Goal: Task Accomplishment & Management: Manage account settings

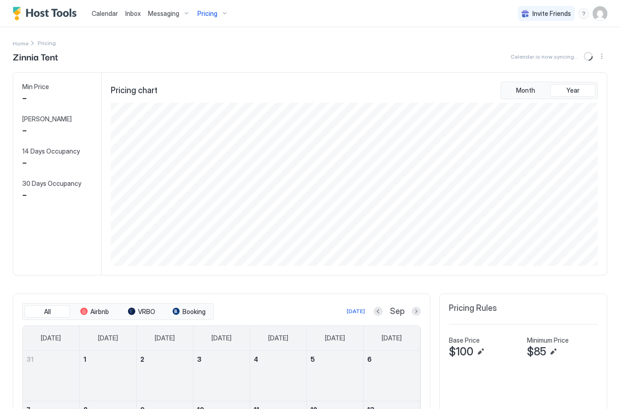
scroll to position [163, 489]
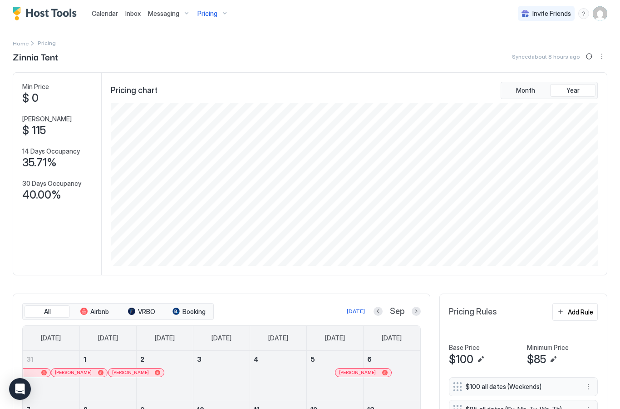
click at [94, 10] on span "Calendar" at bounding box center [105, 14] width 26 height 8
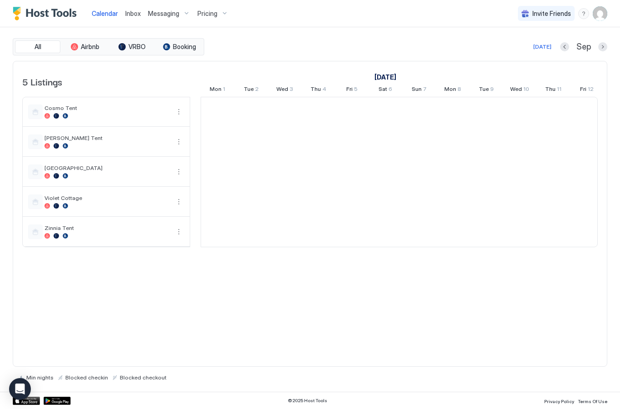
scroll to position [0, 504]
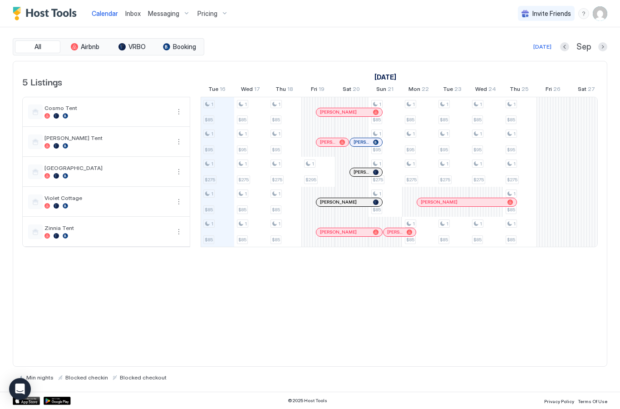
click at [586, 11] on div "menu" at bounding box center [583, 13] width 11 height 11
click at [348, 303] on div at bounding box center [310, 204] width 620 height 409
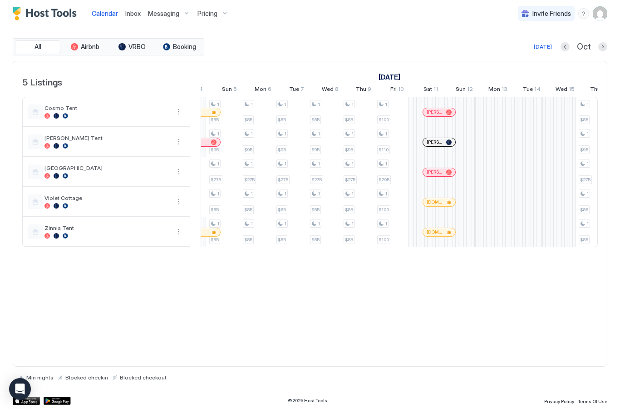
scroll to position [0, 0]
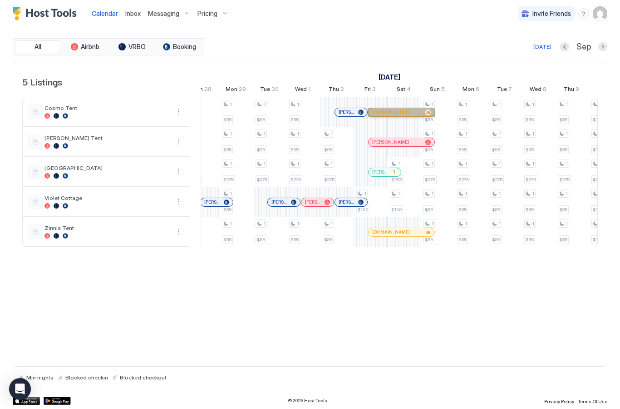
click at [393, 109] on span "[DOMAIN_NAME]" at bounding box center [391, 112] width 38 height 6
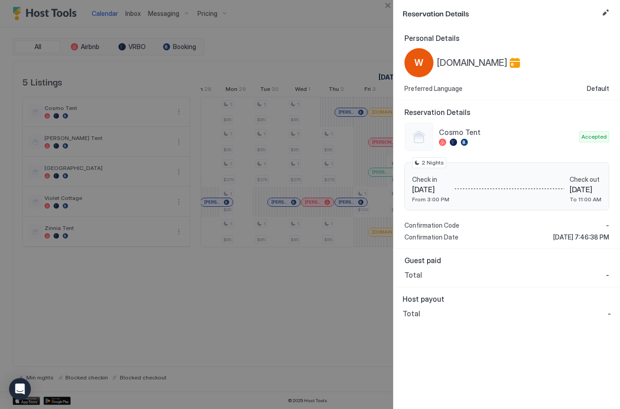
click at [289, 303] on div at bounding box center [310, 204] width 620 height 409
click at [383, 12] on div at bounding box center [310, 204] width 620 height 409
click at [386, 4] on button "Close" at bounding box center [387, 5] width 11 height 11
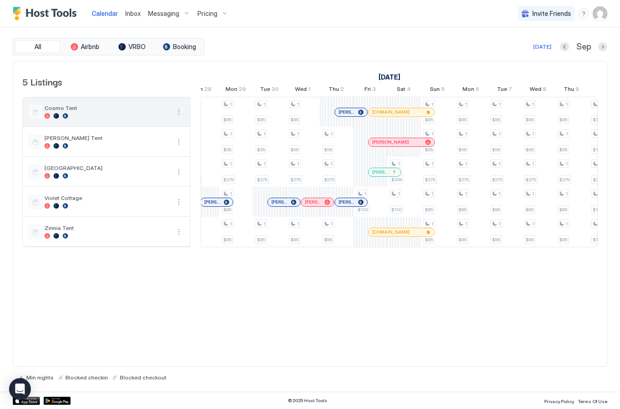
click at [178, 115] on button "More options" at bounding box center [178, 111] width 11 height 11
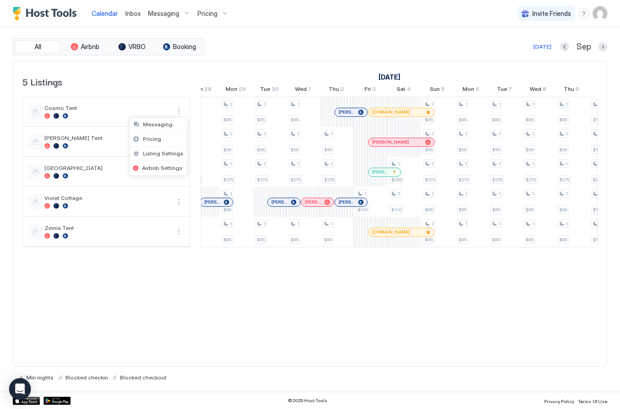
click at [132, 156] on div "Listing Settings" at bounding box center [158, 153] width 58 height 15
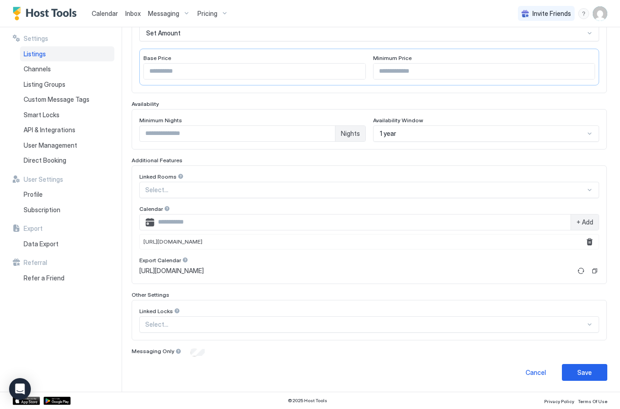
scroll to position [173, 0]
click at [504, 222] on input "Input Field" at bounding box center [362, 222] width 416 height 15
click at [514, 219] on input "Input Field" at bounding box center [362, 222] width 416 height 15
paste input "**********"
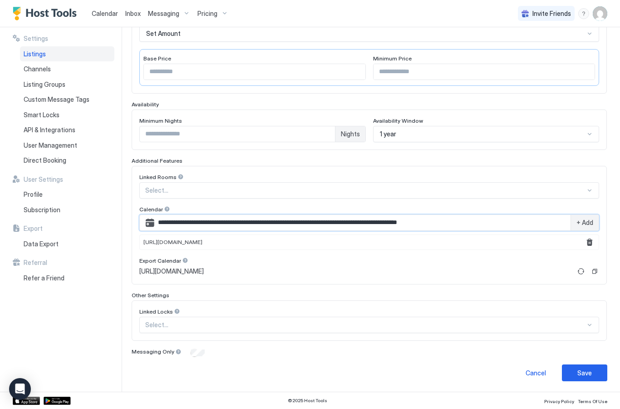
type input "**********"
click at [592, 221] on span "+ Add" at bounding box center [584, 222] width 17 height 8
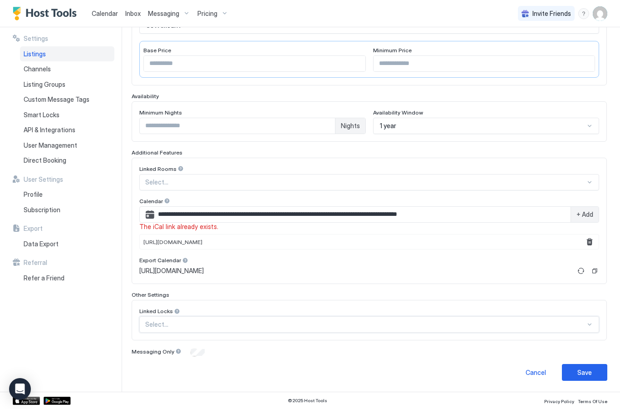
scroll to position [181, 0]
click at [548, 346] on div "No options" at bounding box center [369, 345] width 459 height 17
click at [593, 243] on button "Remove" at bounding box center [589, 242] width 11 height 11
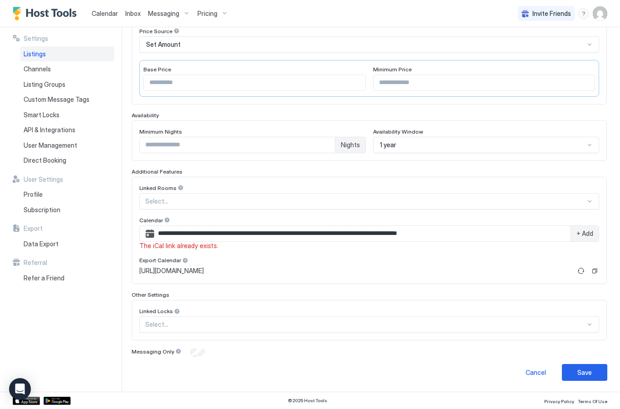
scroll to position [162, 0]
click at [531, 232] on input "**********" at bounding box center [362, 233] width 416 height 15
click at [499, 233] on input "**********" at bounding box center [362, 233] width 416 height 15
click at [498, 233] on input "**********" at bounding box center [362, 233] width 416 height 15
click at [508, 233] on input "**********" at bounding box center [362, 233] width 416 height 15
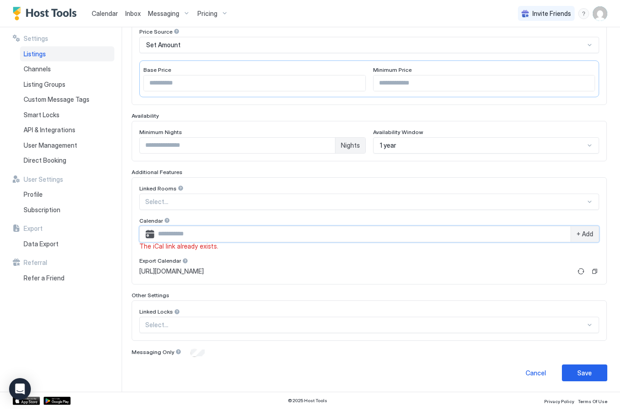
click at [188, 234] on input "Input Field" at bounding box center [362, 233] width 416 height 15
click at [195, 234] on input "Input Field" at bounding box center [362, 233] width 416 height 15
paste input "**********"
type input "**********"
click at [594, 232] on div "+ Add" at bounding box center [585, 233] width 28 height 15
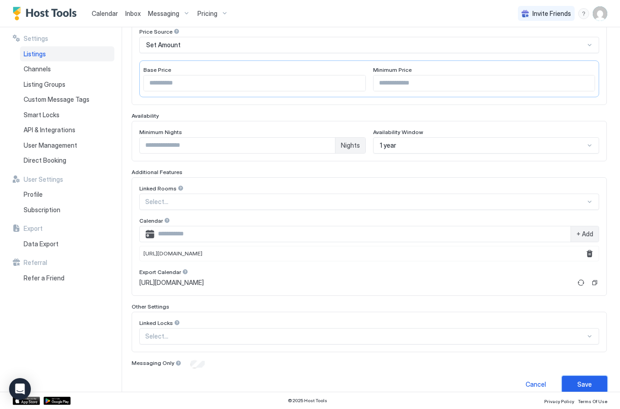
click at [593, 382] on button "Save" at bounding box center [584, 383] width 45 height 17
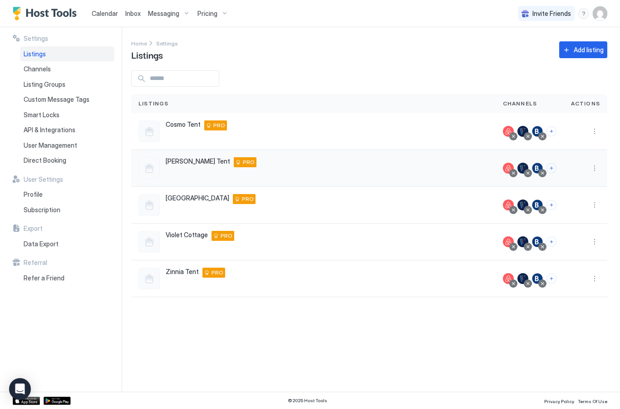
click at [598, 166] on button "More options" at bounding box center [594, 168] width 11 height 11
click at [588, 209] on span "Listing Settings" at bounding box center [574, 210] width 40 height 7
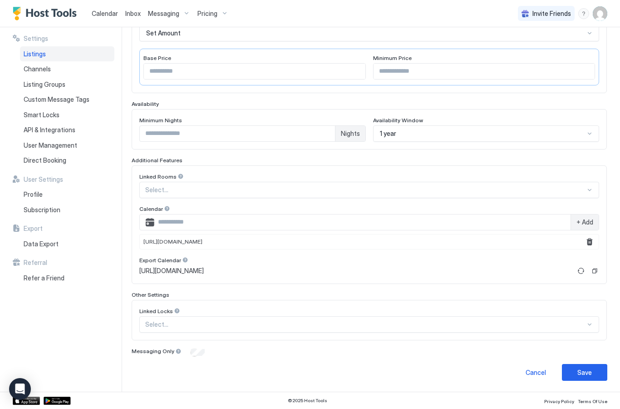
scroll to position [198, 0]
click at [590, 242] on button "Remove" at bounding box center [589, 242] width 11 height 11
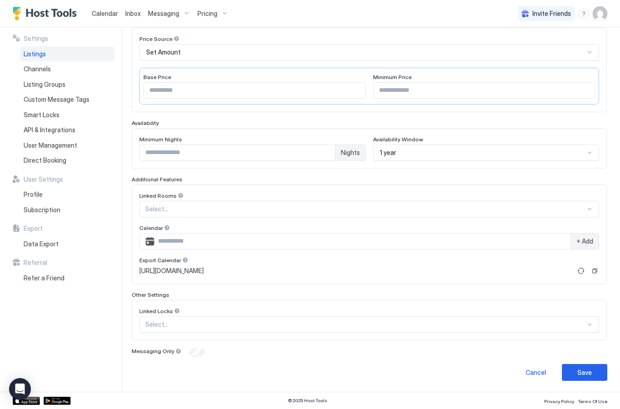
scroll to position [154, 0]
click at [455, 242] on input "Input Field" at bounding box center [362, 241] width 416 height 15
click at [456, 240] on input "Input Field" at bounding box center [362, 241] width 416 height 15
paste input "**********"
type input "**********"
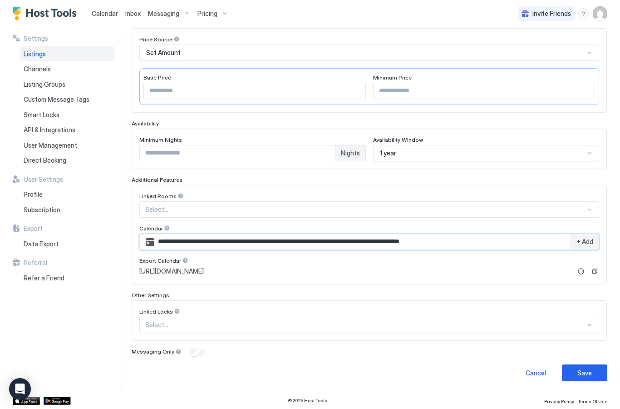
click at [594, 272] on button "Copy" at bounding box center [594, 270] width 9 height 9
click at [594, 369] on button "Save" at bounding box center [584, 372] width 45 height 17
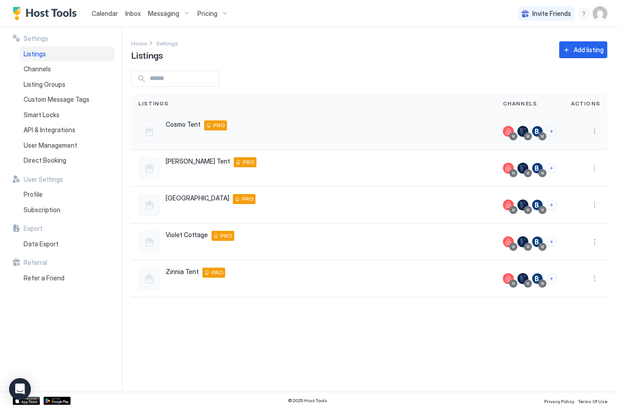
click at [599, 127] on button "More options" at bounding box center [594, 131] width 11 height 11
click at [599, 127] on div at bounding box center [310, 204] width 620 height 409
click at [594, 133] on button "More options" at bounding box center [594, 131] width 11 height 11
click at [575, 175] on span "Listing Settings" at bounding box center [574, 173] width 40 height 7
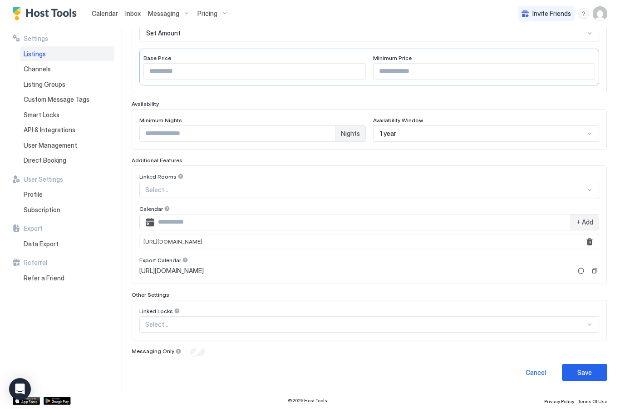
scroll to position [173, 0]
click at [598, 271] on button "Copy" at bounding box center [594, 270] width 9 height 9
click at [588, 370] on div "Save" at bounding box center [584, 373] width 15 height 10
click at [588, 374] on div "Save" at bounding box center [584, 373] width 15 height 10
click at [597, 371] on button "Save" at bounding box center [584, 372] width 45 height 17
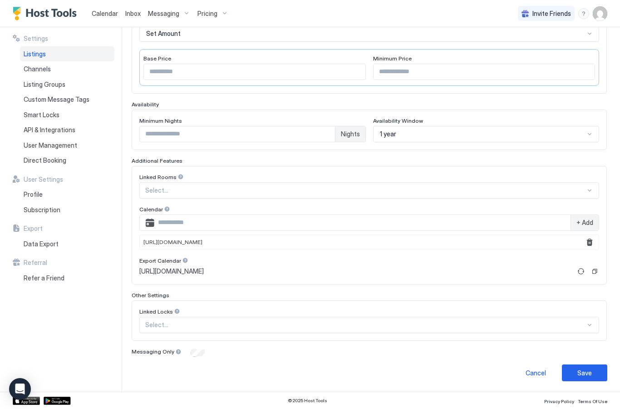
click at [587, 371] on div "Save" at bounding box center [584, 373] width 15 height 10
click at [587, 370] on div "Save" at bounding box center [584, 373] width 15 height 10
click at [585, 374] on div "Save" at bounding box center [584, 373] width 15 height 10
click at [585, 373] on div "Save" at bounding box center [584, 373] width 15 height 10
click at [583, 371] on div "Save" at bounding box center [584, 373] width 15 height 10
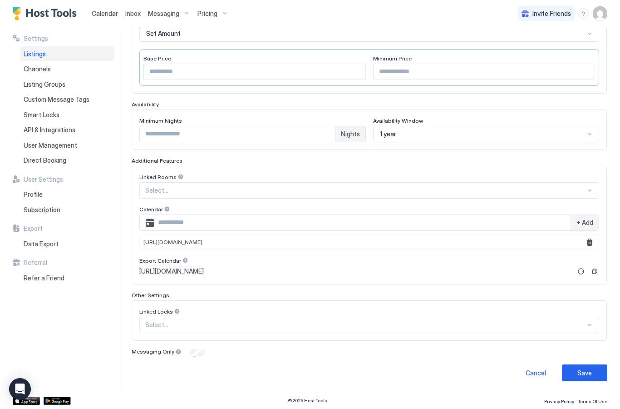
click at [586, 373] on div "Save" at bounding box center [584, 373] width 15 height 10
click at [586, 376] on div "Save" at bounding box center [584, 373] width 15 height 10
click at [585, 375] on div "Save" at bounding box center [584, 373] width 15 height 10
click at [588, 374] on div "Save" at bounding box center [584, 373] width 15 height 10
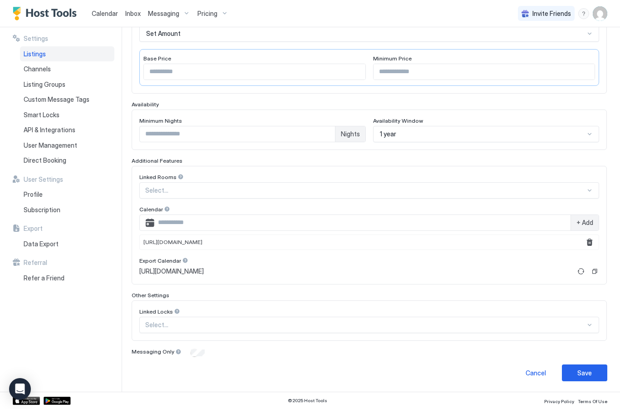
click at [591, 366] on button "Save" at bounding box center [584, 372] width 45 height 17
click at [593, 367] on button "Save" at bounding box center [584, 372] width 45 height 17
click at [595, 366] on button "Save" at bounding box center [584, 372] width 45 height 17
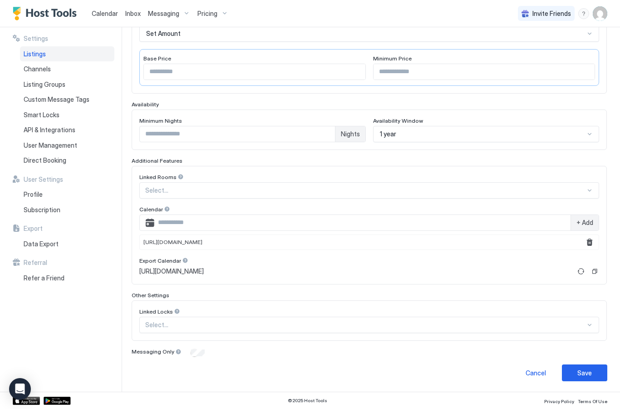
click at [590, 372] on div "Save" at bounding box center [584, 373] width 15 height 10
click at [589, 372] on div "Save" at bounding box center [584, 373] width 15 height 10
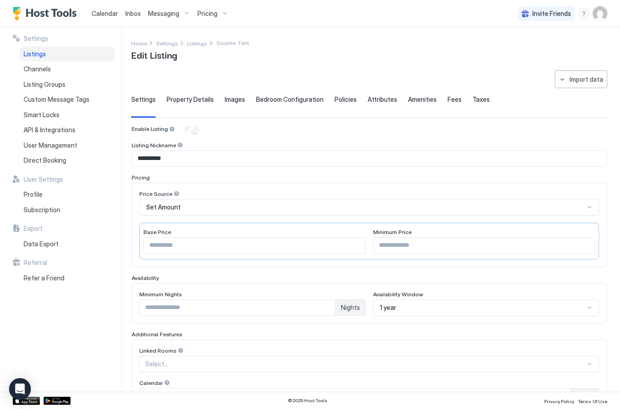
scroll to position [0, 0]
click at [44, 72] on span "Channels" at bounding box center [37, 69] width 27 height 8
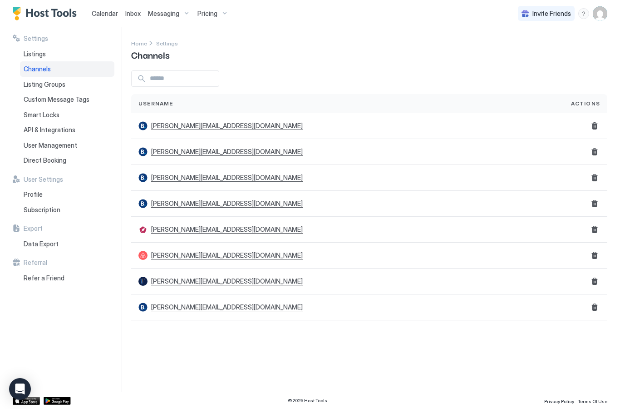
click at [584, 12] on div "menu" at bounding box center [583, 13] width 11 height 11
click at [522, 74] on div "Contact us" at bounding box center [531, 74] width 108 height 8
click at [28, 193] on span "Profile" at bounding box center [33, 194] width 19 height 8
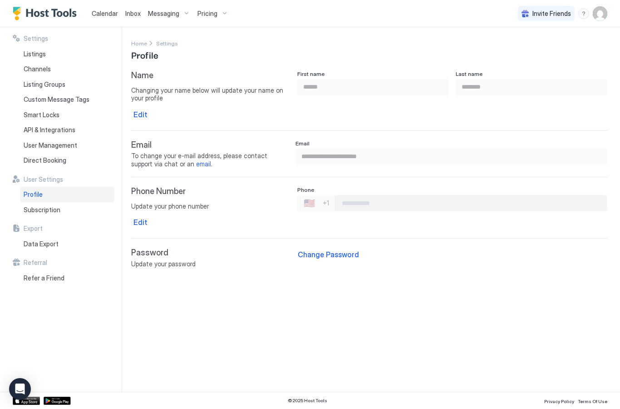
click at [141, 221] on div "Edit" at bounding box center [140, 222] width 14 height 11
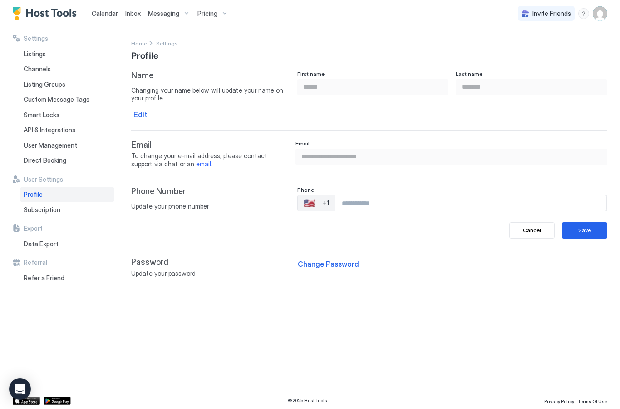
click at [431, 200] on input "Phone Number input" at bounding box center [471, 203] width 272 height 16
type input "**********"
click at [594, 228] on button "Save" at bounding box center [584, 230] width 45 height 16
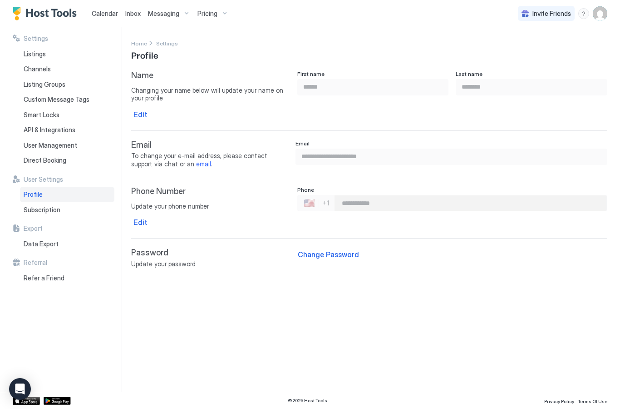
click at [96, 17] on span "Calendar" at bounding box center [105, 14] width 26 height 8
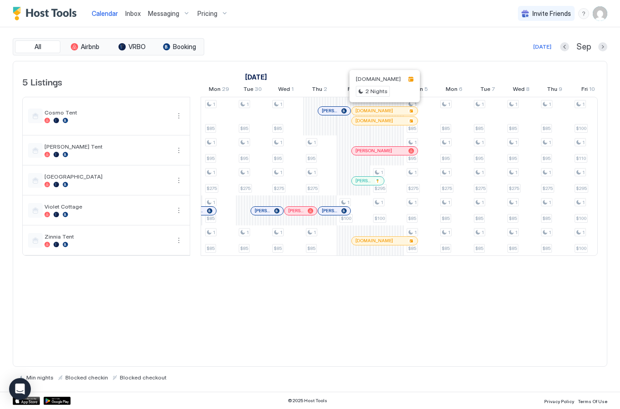
click at [405, 82] on div "www.hipcamp.com 2 Nights" at bounding box center [384, 86] width 59 height 25
click at [383, 81] on span "[DOMAIN_NAME]" at bounding box center [378, 78] width 45 height 7
click at [375, 93] on span "2 Nights" at bounding box center [376, 91] width 22 height 8
click at [414, 79] on div at bounding box center [410, 78] width 5 height 5
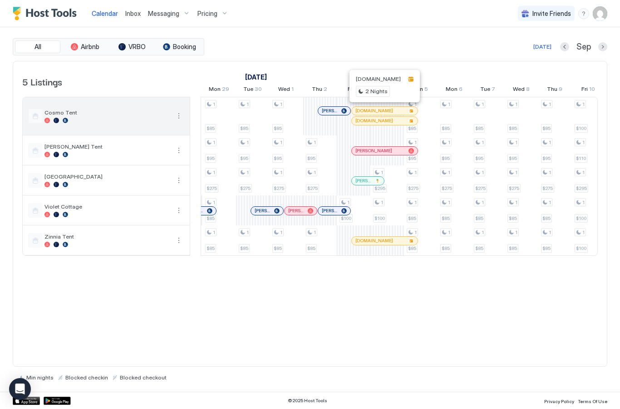
click at [174, 112] on button "More options" at bounding box center [178, 115] width 11 height 11
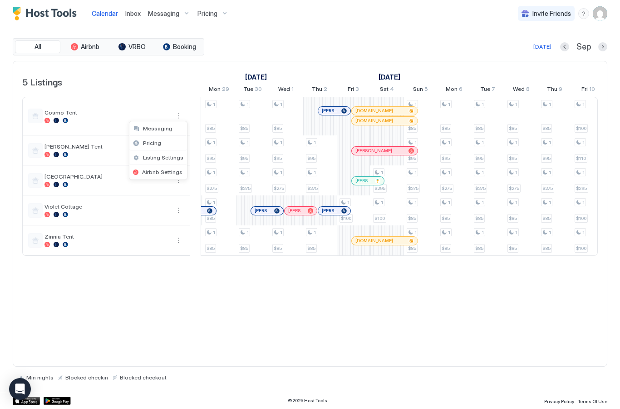
click at [133, 157] on div "Listing Settings" at bounding box center [158, 157] width 58 height 15
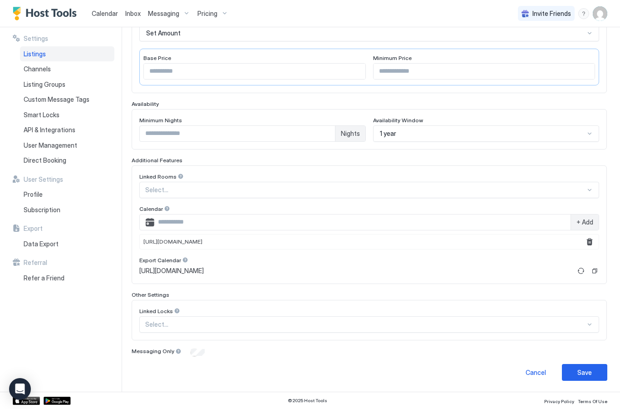
scroll to position [173, 0]
click at [103, 10] on span "Calendar" at bounding box center [105, 14] width 26 height 8
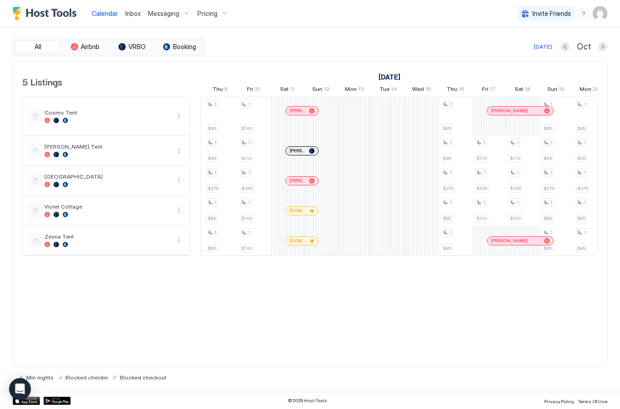
scroll to position [0, 362]
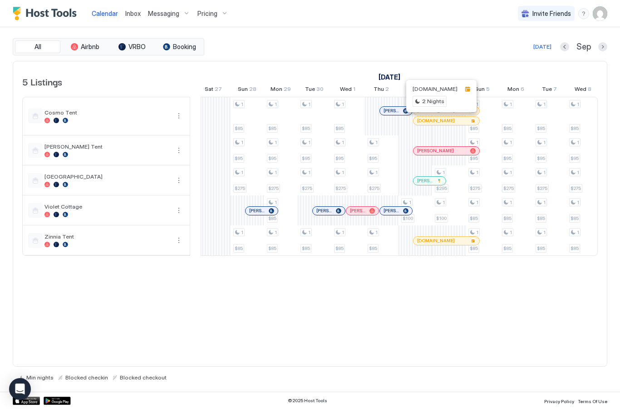
click at [506, 59] on div "All Airbnb VRBO Booking Today Sep 5 Listings September 2025 October 2025 Novemb…" at bounding box center [310, 209] width 595 height 342
click at [515, 53] on div "All Airbnb VRBO Booking Today Sep" at bounding box center [310, 46] width 595 height 17
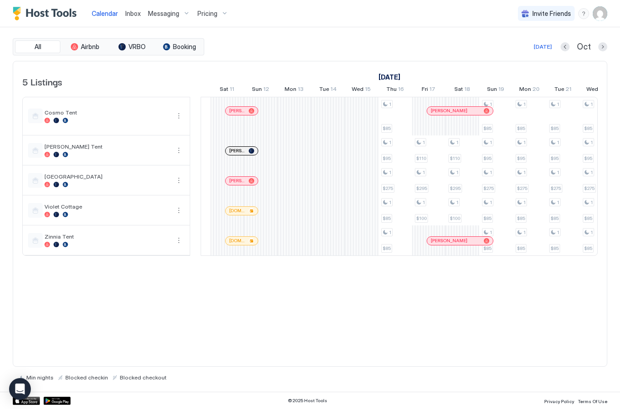
scroll to position [0, 602]
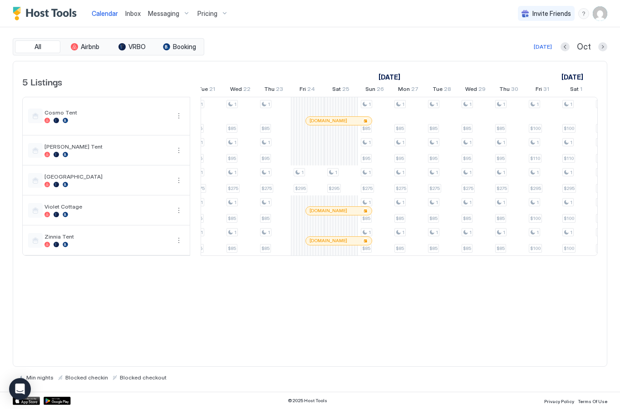
click at [355, 404] on div "© 2025 Host Tools Privacy Policy Terms Of Use" at bounding box center [310, 399] width 620 height 17
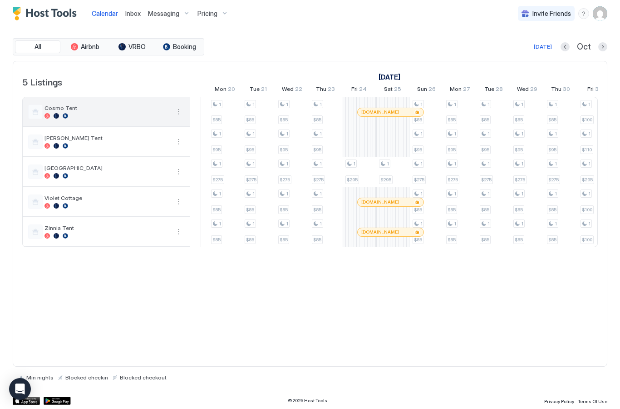
click at [179, 110] on button "More options" at bounding box center [178, 111] width 11 height 11
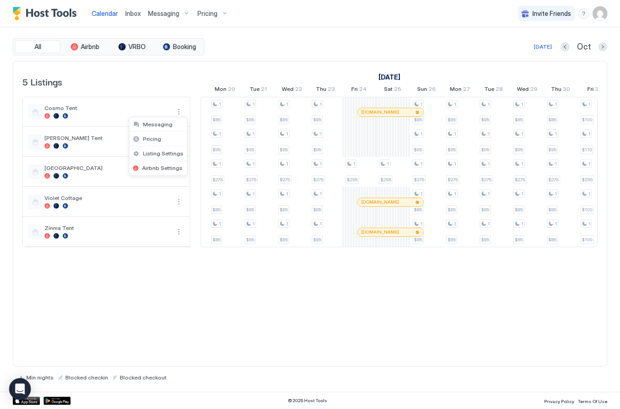
click at [167, 167] on span "Airbnb Settings" at bounding box center [162, 167] width 40 height 7
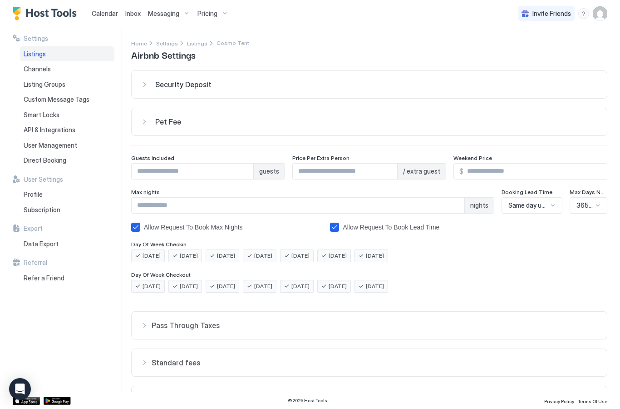
click at [507, 175] on input "***" at bounding box center [534, 170] width 143 height 15
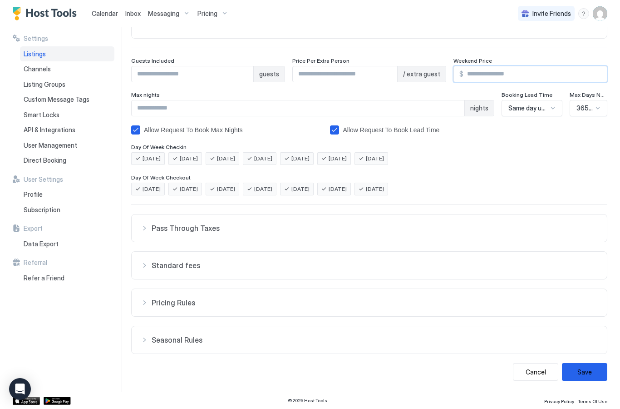
scroll to position [97, 0]
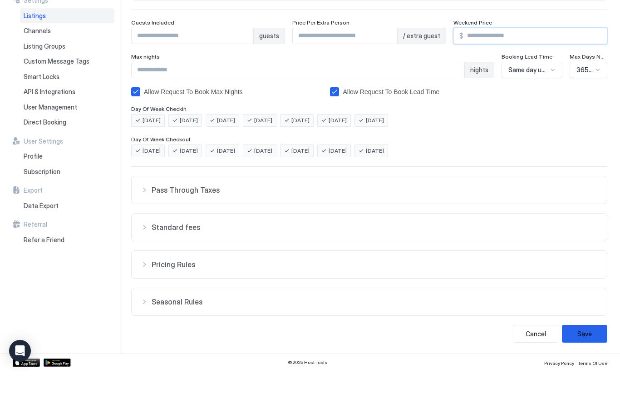
type input "***"
click at [507, 143] on div "Day Of Week Checkin" at bounding box center [369, 147] width 476 height 9
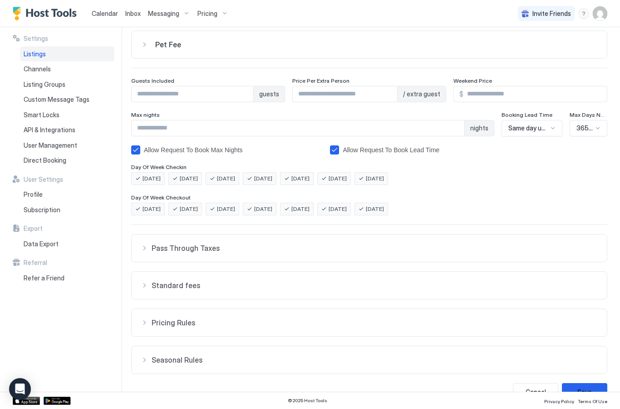
scroll to position [76, 0]
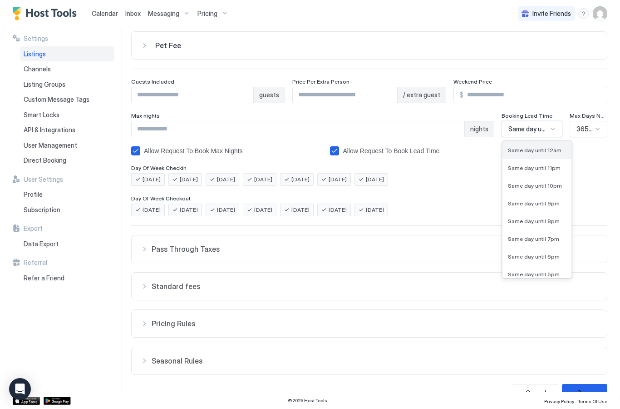
click at [550, 148] on span "Same day until 12am" at bounding box center [535, 150] width 54 height 7
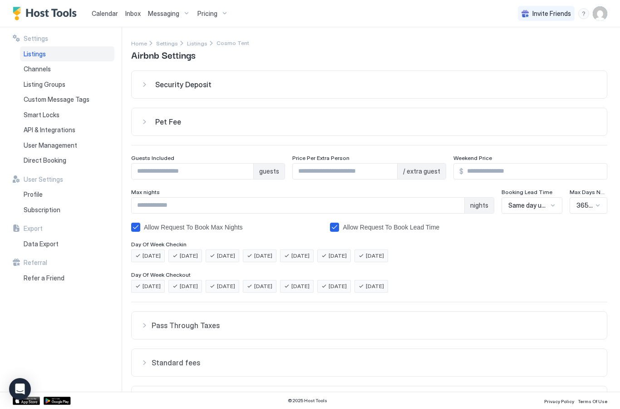
scroll to position [0, 0]
click at [191, 173] on input "*" at bounding box center [193, 170] width 122 height 15
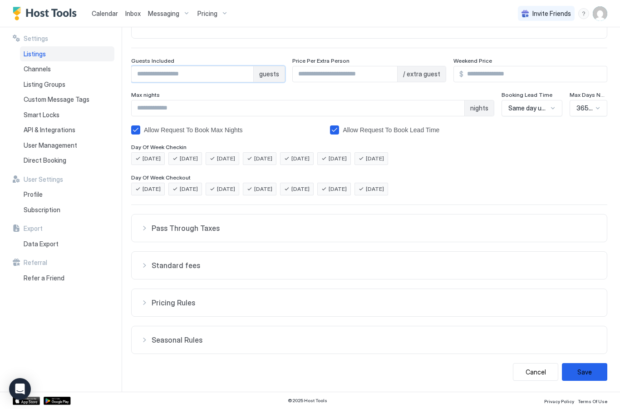
scroll to position [97, 0]
type input "*"
click at [546, 163] on div "Monday Tuesday Wednesday Thursday Friday Saturday Sunday" at bounding box center [369, 158] width 476 height 13
click at [588, 374] on button "Save" at bounding box center [584, 372] width 45 height 18
click at [588, 374] on div "Cancel Saving..." at bounding box center [369, 372] width 476 height 18
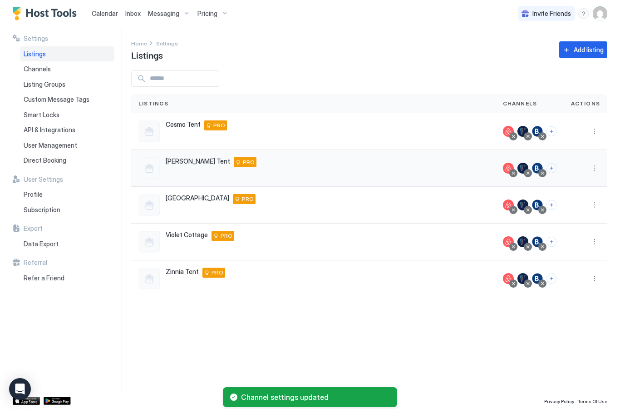
click at [595, 167] on button "More options" at bounding box center [594, 168] width 11 height 11
click at [571, 239] on span "Airbnb Settings" at bounding box center [573, 239] width 40 height 7
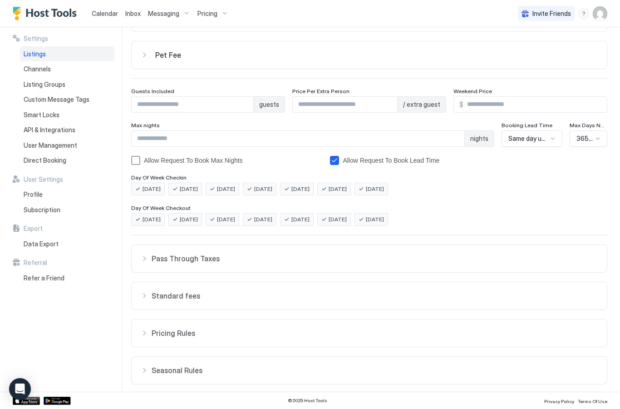
scroll to position [66, 0]
click at [515, 106] on input "***" at bounding box center [534, 104] width 143 height 15
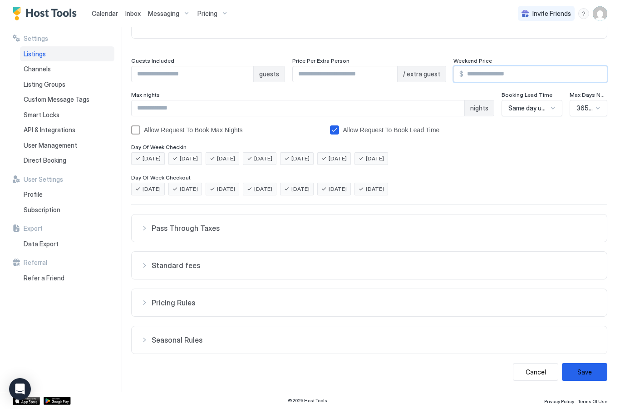
scroll to position [97, 0]
type input "***"
click at [166, 74] on input "*" at bounding box center [193, 73] width 122 height 15
type input "*"
click at [586, 365] on button "Save" at bounding box center [584, 372] width 45 height 18
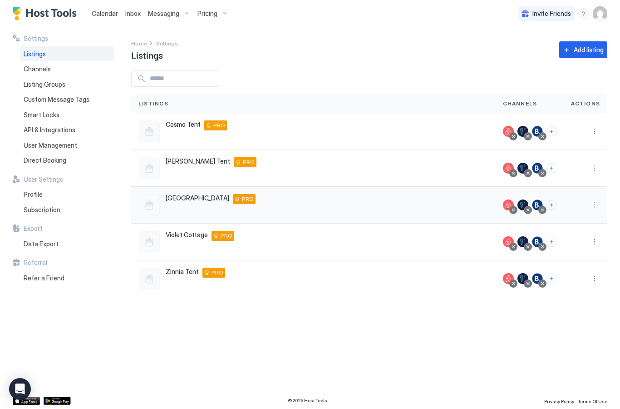
click at [598, 208] on button "More options" at bounding box center [594, 204] width 11 height 11
click at [583, 275] on span "Airbnb Settings" at bounding box center [573, 275] width 40 height 7
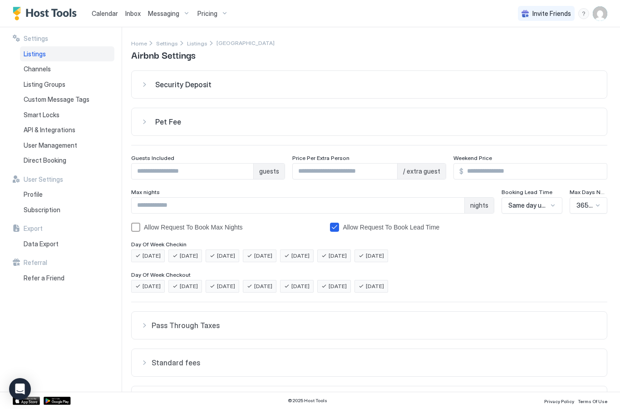
click at [541, 177] on input "***" at bounding box center [534, 170] width 143 height 15
type input "*"
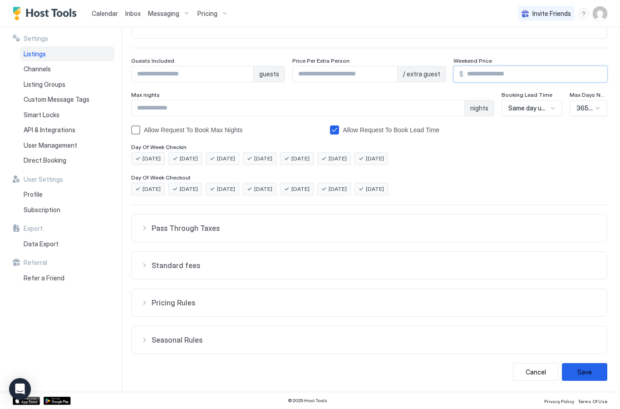
scroll to position [97, 0]
type input "***"
click at [589, 366] on button "Save" at bounding box center [584, 372] width 45 height 18
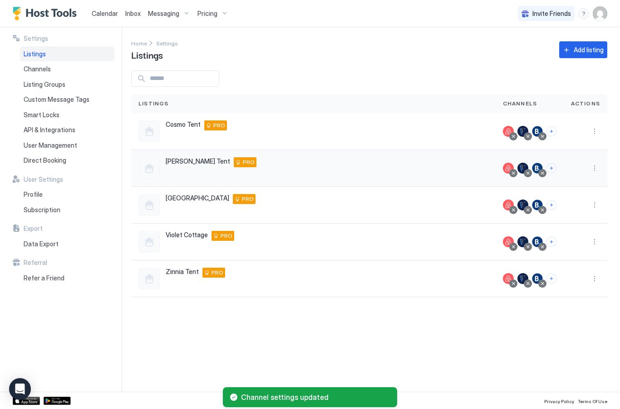
click at [595, 166] on button "More options" at bounding box center [594, 168] width 11 height 11
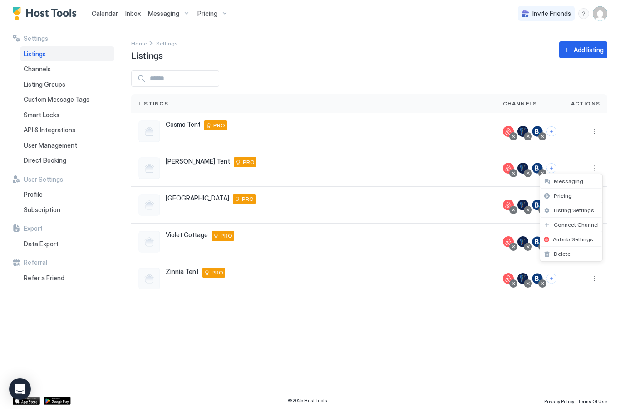
click at [450, 210] on div at bounding box center [310, 204] width 620 height 409
click at [598, 206] on button "More options" at bounding box center [594, 204] width 11 height 11
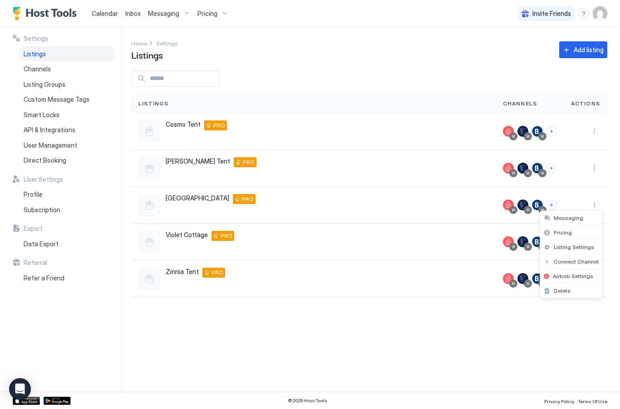
click at [574, 278] on span "Airbnb Settings" at bounding box center [573, 275] width 40 height 7
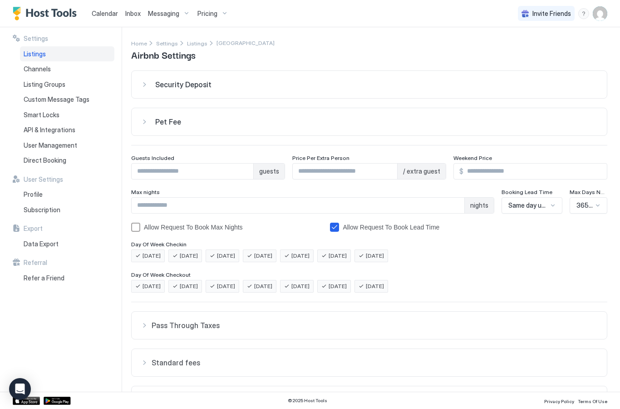
click at [200, 168] on input "*" at bounding box center [193, 170] width 122 height 15
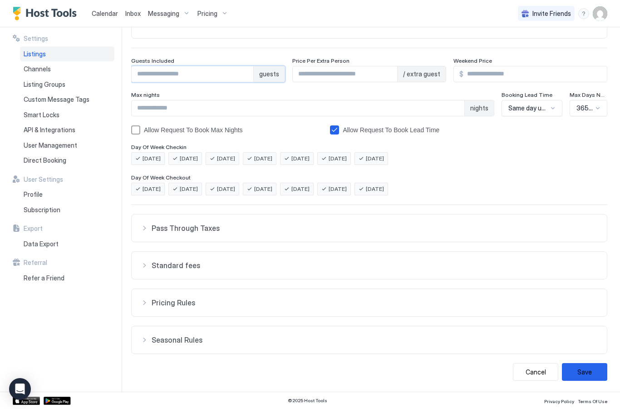
scroll to position [97, 0]
type input "*"
click at [587, 365] on button "Save" at bounding box center [584, 372] width 45 height 18
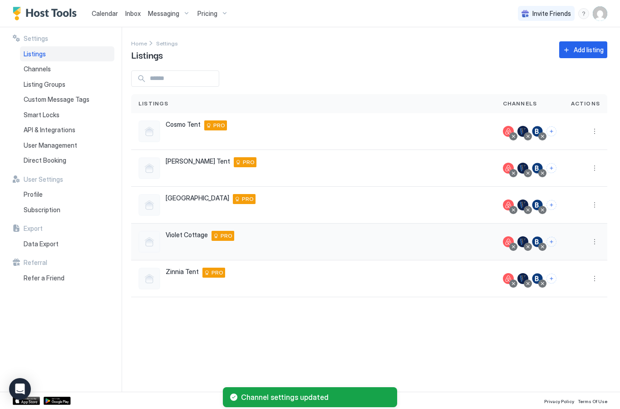
click at [593, 241] on button "More options" at bounding box center [594, 241] width 11 height 11
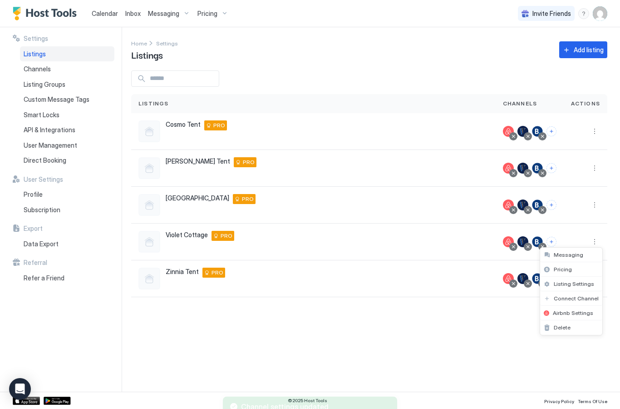
click at [573, 312] on span "Airbnb Settings" at bounding box center [573, 312] width 40 height 7
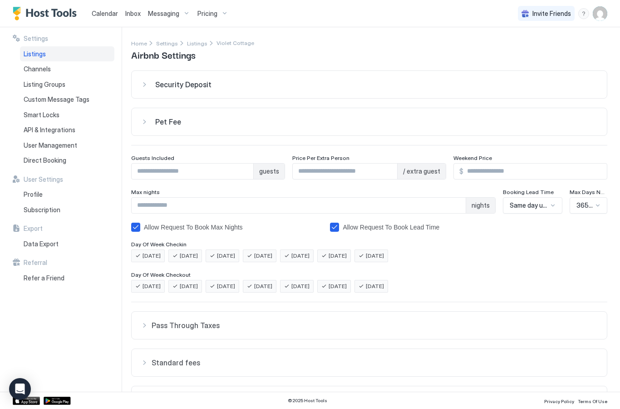
click at [511, 171] on input "***" at bounding box center [534, 170] width 143 height 15
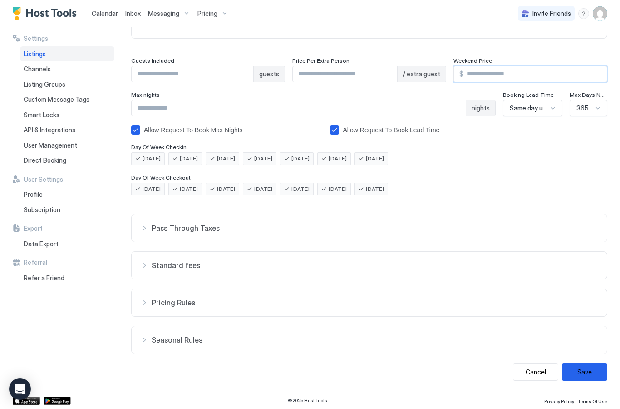
scroll to position [97, 0]
type input "***"
click at [591, 366] on button "Save" at bounding box center [584, 372] width 45 height 18
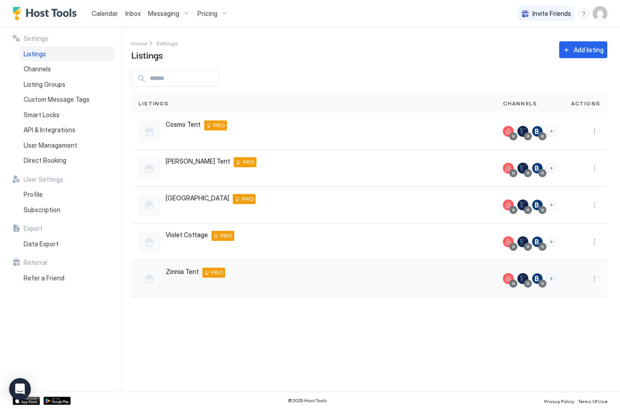
click at [596, 278] on button "More options" at bounding box center [594, 278] width 11 height 11
click at [576, 349] on span "Airbnb Settings" at bounding box center [573, 349] width 40 height 7
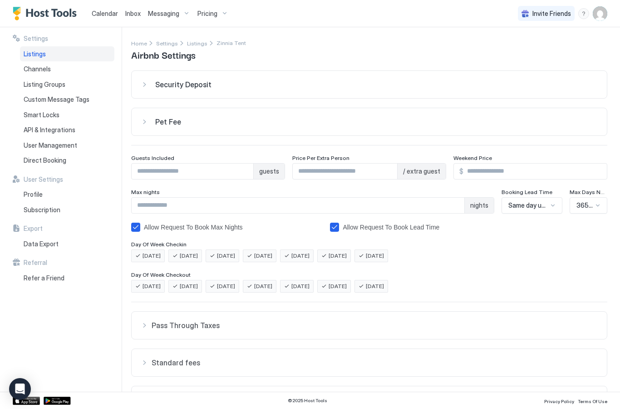
click at [498, 171] on input "***" at bounding box center [534, 170] width 143 height 15
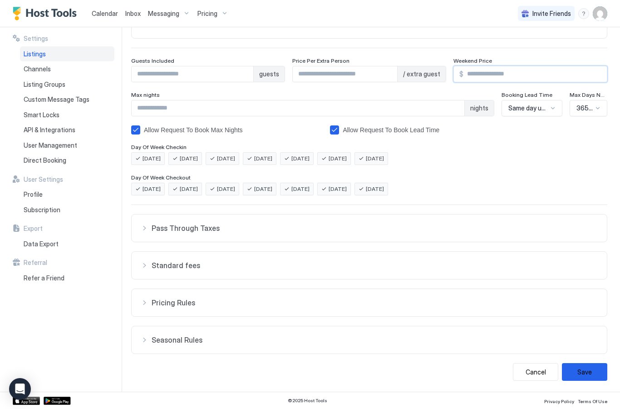
scroll to position [97, 0]
type input "***"
click at [173, 307] on button "Pricing Rules" at bounding box center [369, 302] width 475 height 27
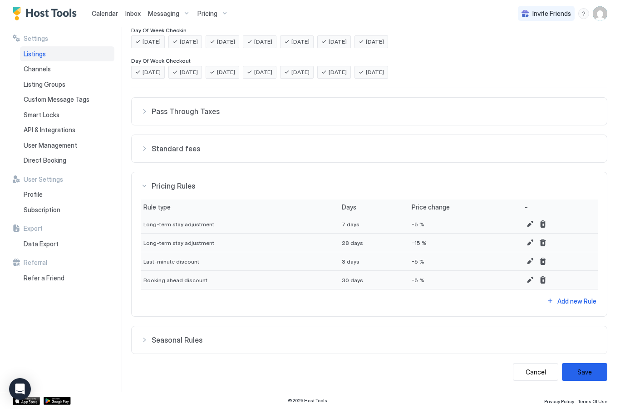
scroll to position [214, 0]
click at [544, 260] on button "Delete" at bounding box center [542, 261] width 11 height 11
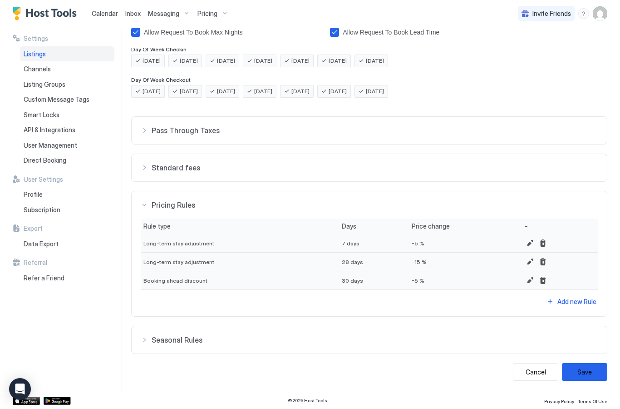
click at [592, 370] on button "Save" at bounding box center [584, 372] width 45 height 18
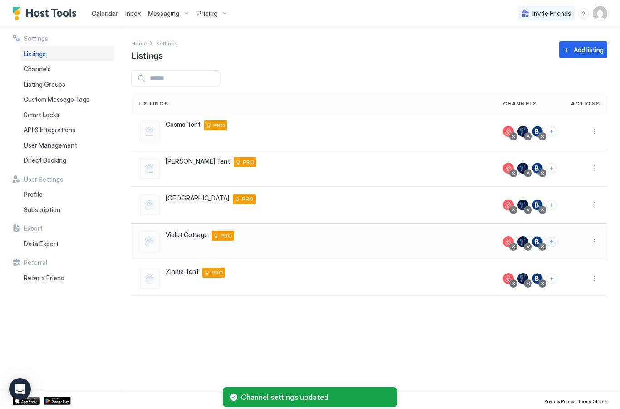
click at [595, 243] on button "More options" at bounding box center [594, 241] width 11 height 11
click at [576, 313] on span "Airbnb Settings" at bounding box center [573, 312] width 40 height 7
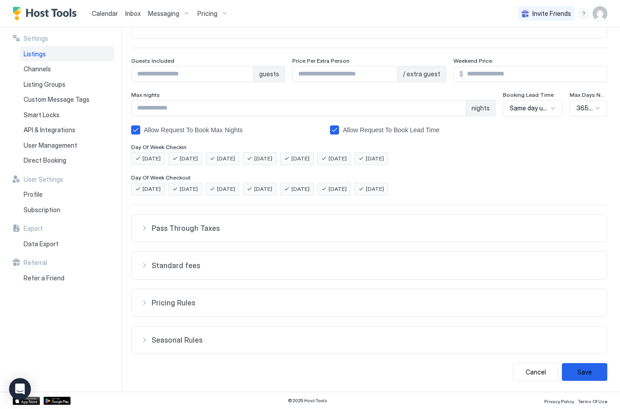
scroll to position [97, 0]
click at [392, 304] on span "Pricing Rules" at bounding box center [375, 302] width 446 height 9
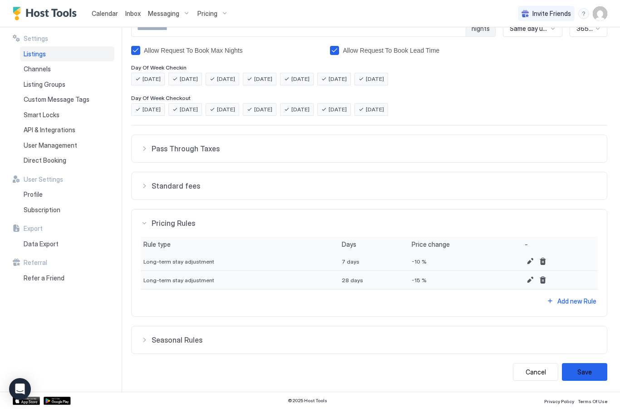
scroll to position [177, 0]
click at [591, 368] on button "Save" at bounding box center [584, 372] width 45 height 18
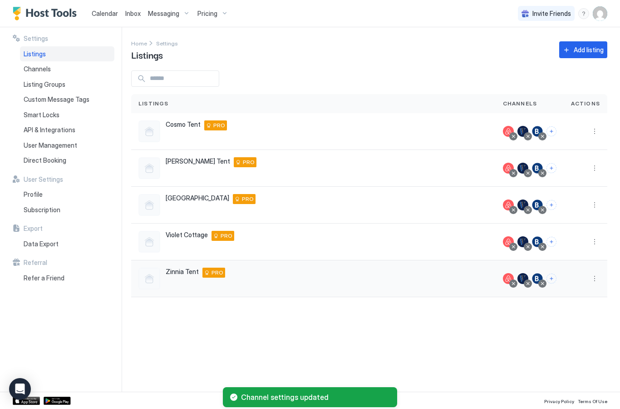
click at [595, 276] on button "More options" at bounding box center [594, 278] width 11 height 11
click at [578, 345] on div "Airbnb Settings" at bounding box center [571, 349] width 62 height 15
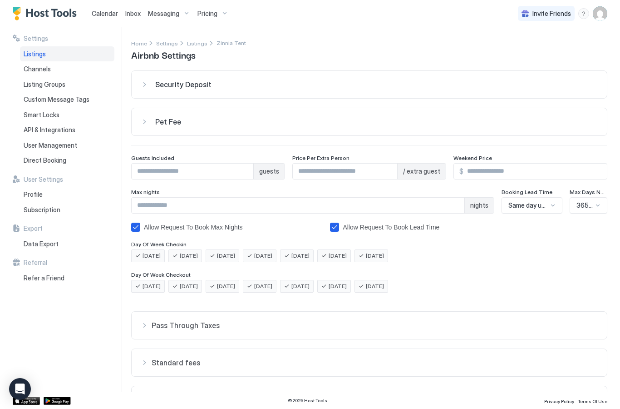
click at [171, 168] on input "*" at bounding box center [193, 170] width 122 height 15
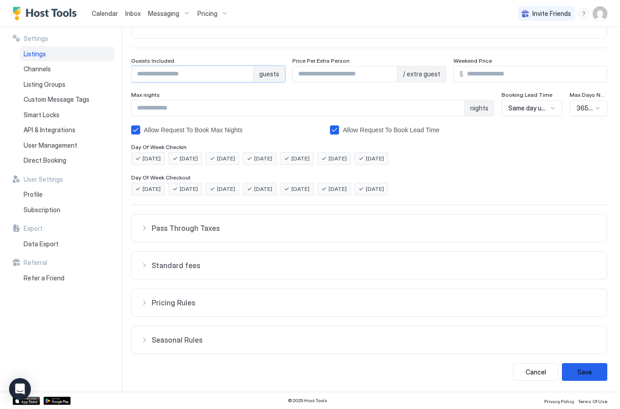
scroll to position [97, 0]
type input "*"
click at [593, 365] on button "Save" at bounding box center [584, 372] width 45 height 18
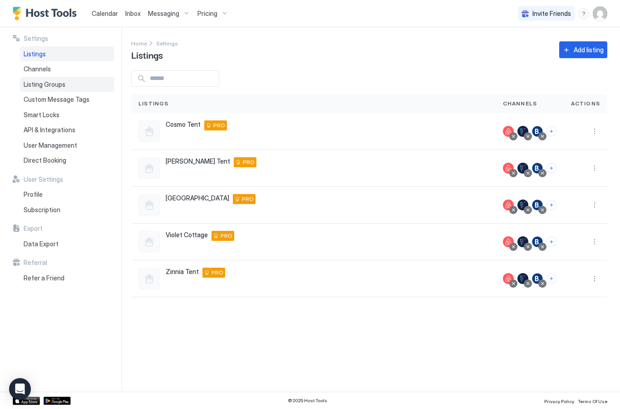
click at [36, 78] on div "Listing Groups" at bounding box center [67, 84] width 94 height 15
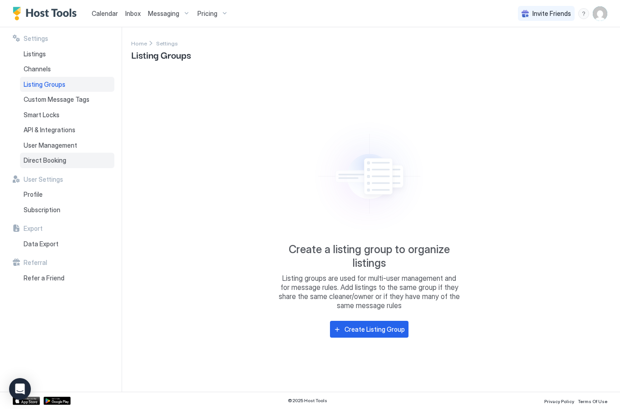
click at [30, 158] on span "Direct Booking" at bounding box center [45, 160] width 43 height 8
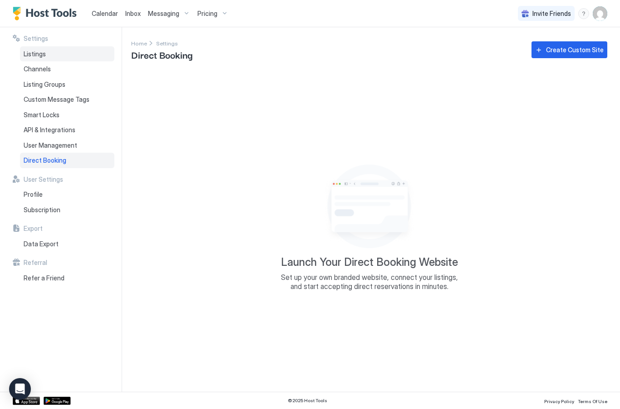
click at [35, 51] on span "Listings" at bounding box center [35, 54] width 22 height 8
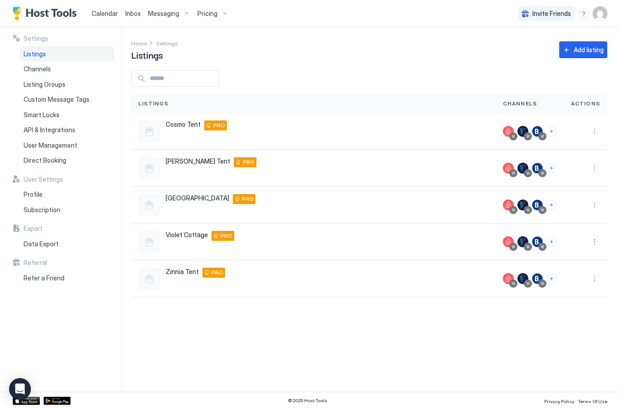
click at [102, 7] on div "Calendar" at bounding box center [105, 13] width 34 height 17
click at [99, 13] on span "Calendar" at bounding box center [105, 14] width 26 height 8
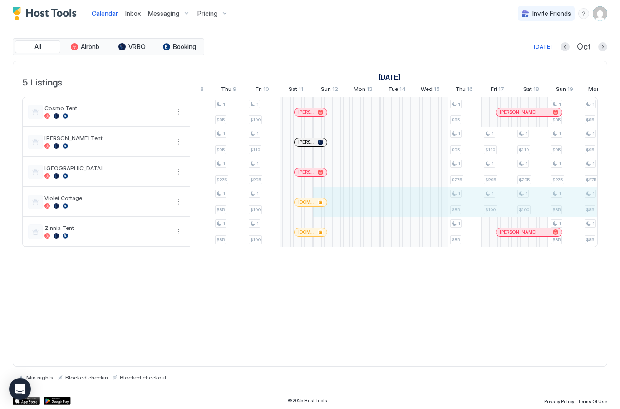
scroll to position [0, 595]
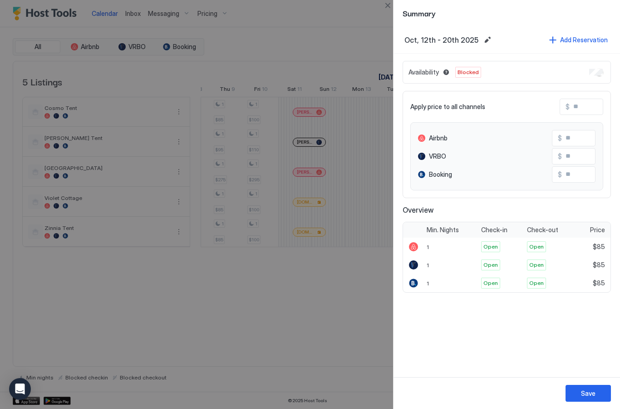
click at [308, 340] on div at bounding box center [310, 204] width 620 height 409
click at [313, 276] on div at bounding box center [310, 204] width 620 height 409
click at [381, 11] on div at bounding box center [310, 204] width 620 height 409
click at [385, 5] on button "Close" at bounding box center [387, 5] width 11 height 11
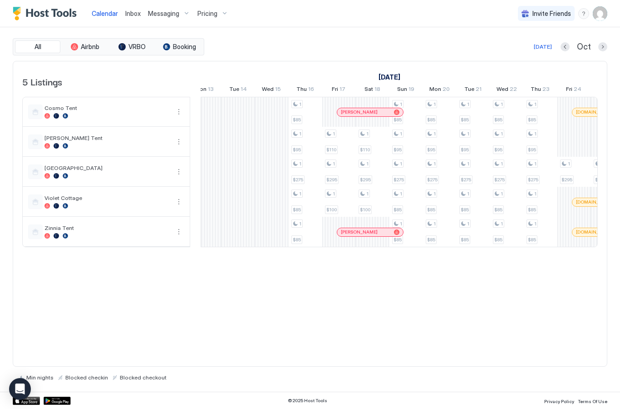
scroll to position [0, 788]
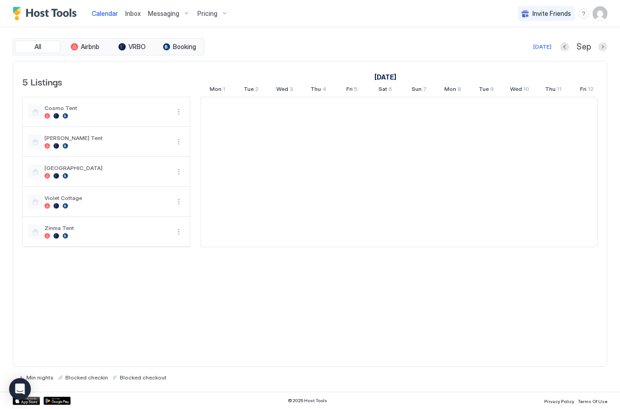
scroll to position [0, 504]
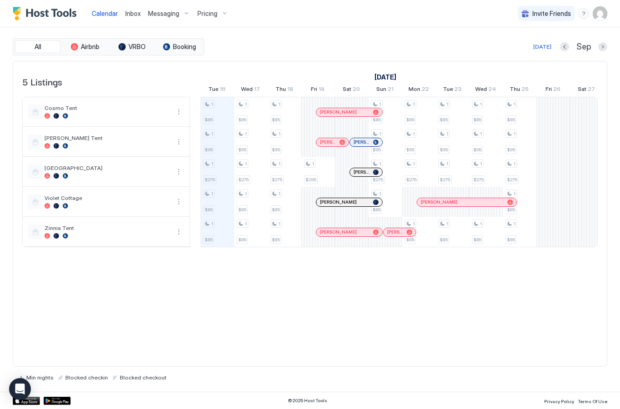
click at [310, 406] on div "© 2025 Host Tools Privacy Policy Terms Of Use" at bounding box center [310, 399] width 620 height 17
